Goal: Task Accomplishment & Management: Complete application form

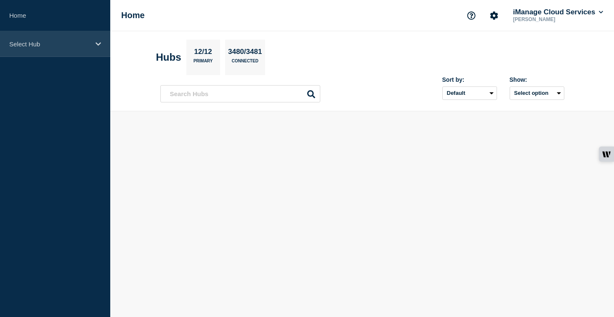
click at [100, 47] on div "Select Hub" at bounding box center [55, 44] width 110 height 26
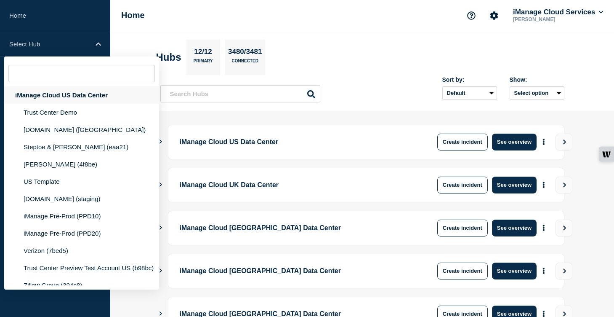
click at [88, 96] on div "iManage Cloud US Data Center" at bounding box center [81, 94] width 155 height 17
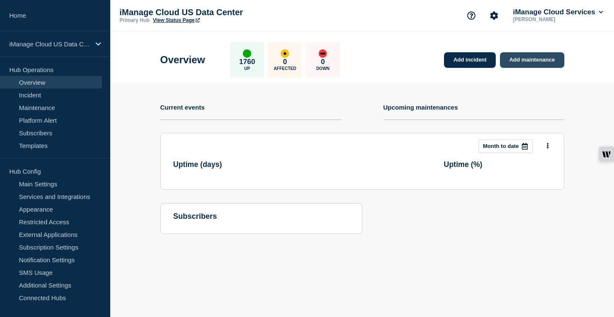
click at [539, 64] on link "Add maintenance" at bounding box center [532, 60] width 64 height 16
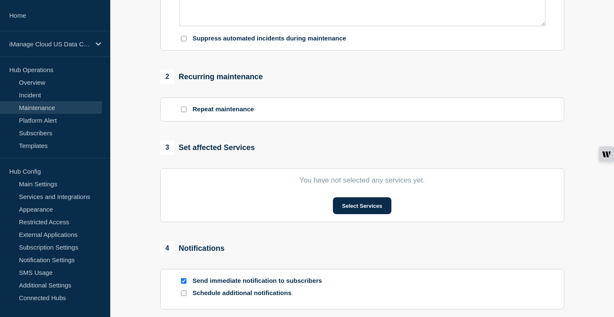
scroll to position [295, 0]
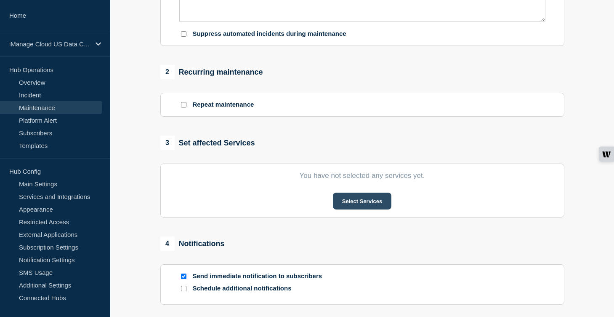
click at [357, 209] on button "Select Services" at bounding box center [362, 200] width 59 height 17
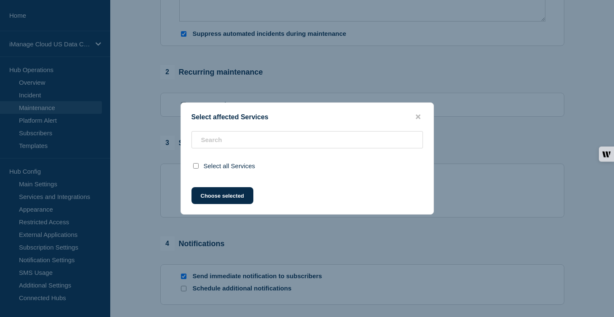
checkbox input "true"
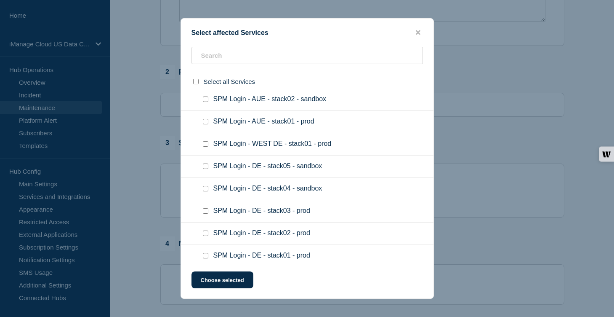
scroll to position [40693, 0]
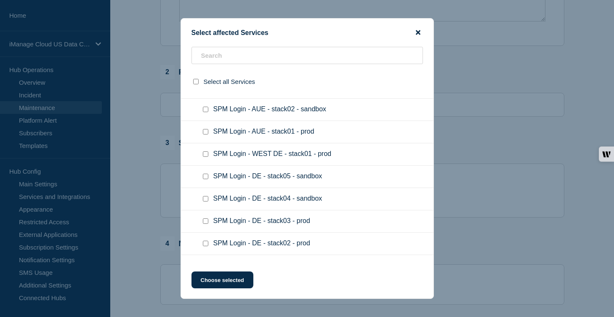
click at [419, 30] on icon "close button" at bounding box center [418, 32] width 5 height 5
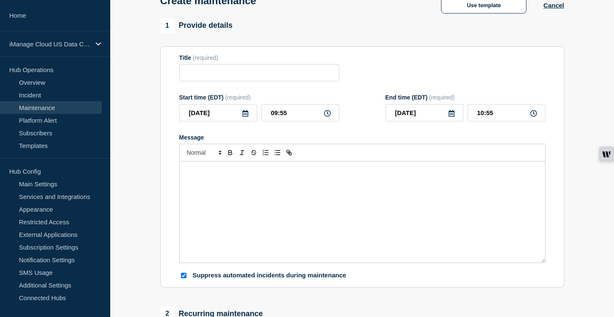
scroll to position [0, 0]
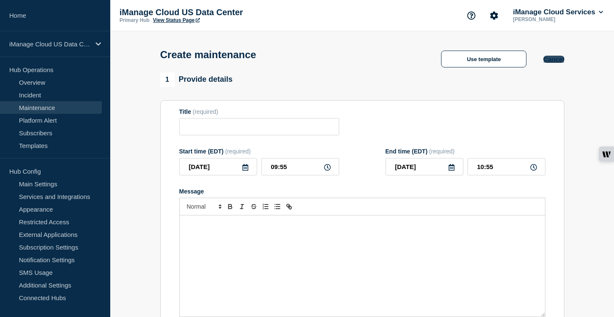
click at [551, 59] on button "Cancel" at bounding box center [554, 59] width 21 height 7
